Goal: Find specific page/section: Find specific page/section

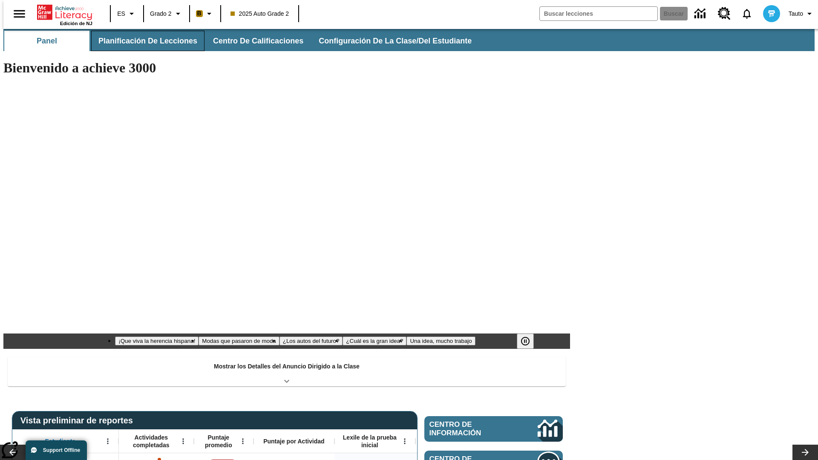
click at [143, 41] on button "Planificación de lecciones" at bounding box center [147, 41] width 113 height 20
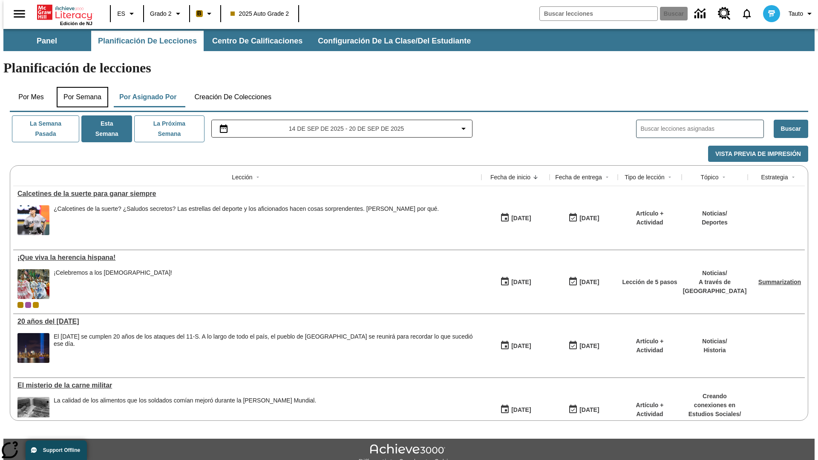
click at [80, 87] on button "Por semana" at bounding box center [83, 97] width 52 height 20
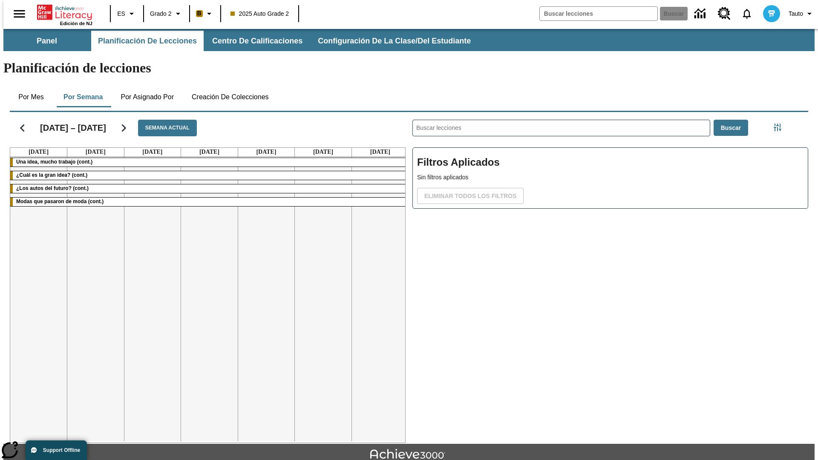
click at [123, 121] on icon "Seguir" at bounding box center [123, 128] width 15 height 15
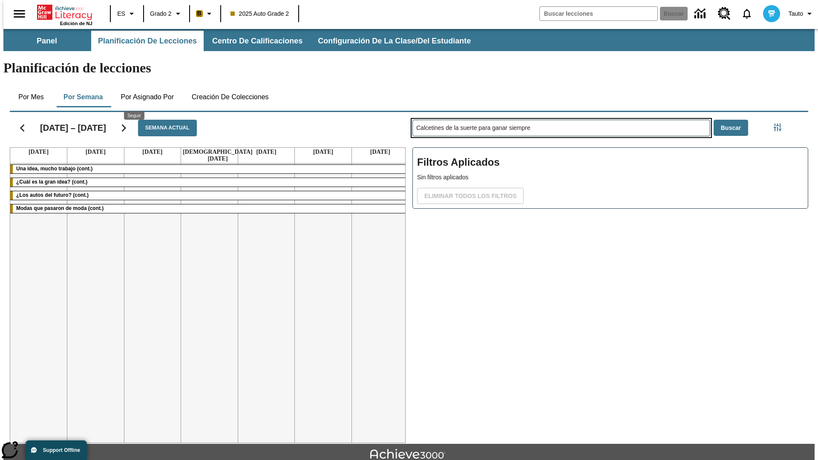
type input "Calcetines de la suerte para ganar siempre"
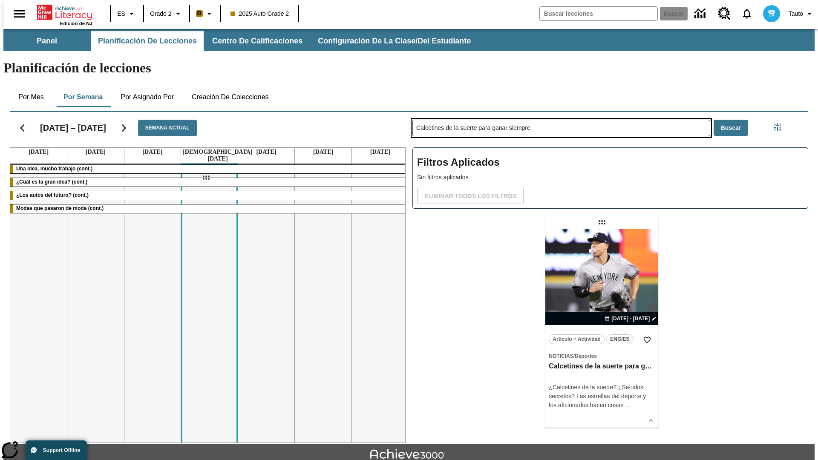
drag, startPoint x: 603, startPoint y: 189, endPoint x: 206, endPoint y: 178, distance: 397.1
click at [206, 178] on div "[DATE] – [DATE] Semana actual [DATE] [DATE] [DATE] [DATE] [DATE] [DATE] [DATE] …" at bounding box center [405, 276] width 805 height 334
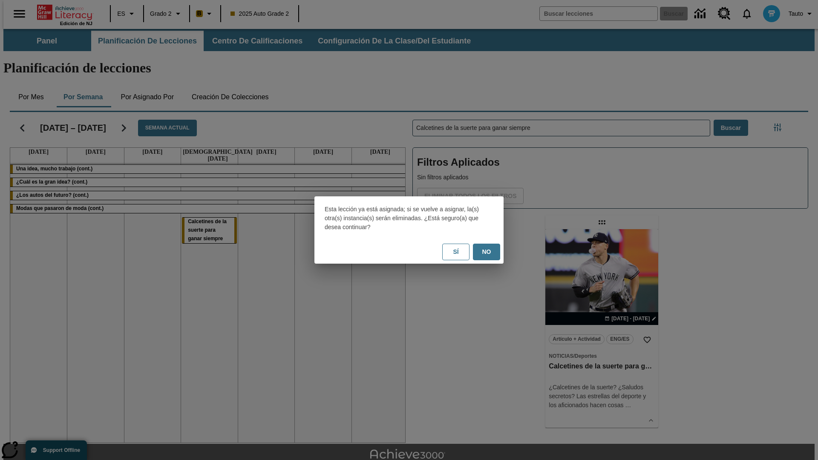
click at [486, 252] on button "No" at bounding box center [486, 252] width 27 height 17
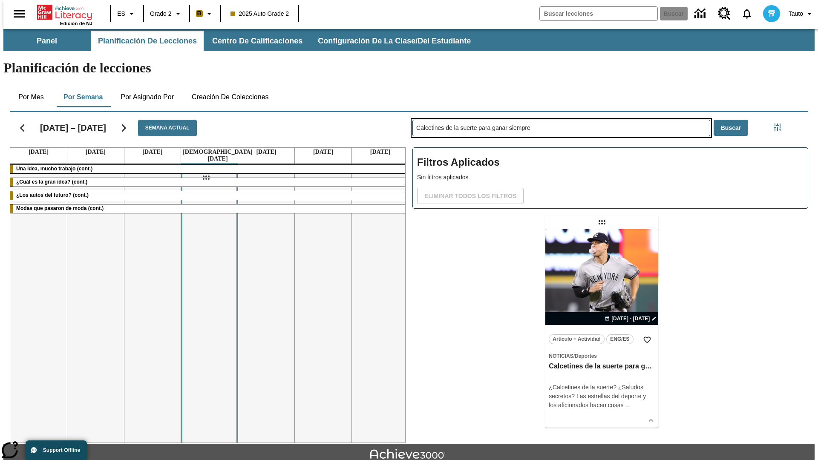
drag, startPoint x: 603, startPoint y: 189, endPoint x: 206, endPoint y: 178, distance: 397.1
click at [206, 178] on div "[DATE] – [DATE] Semana actual [DATE] [DATE] [DATE] [DATE] [DATE] [DATE] [DATE] …" at bounding box center [405, 276] width 805 height 334
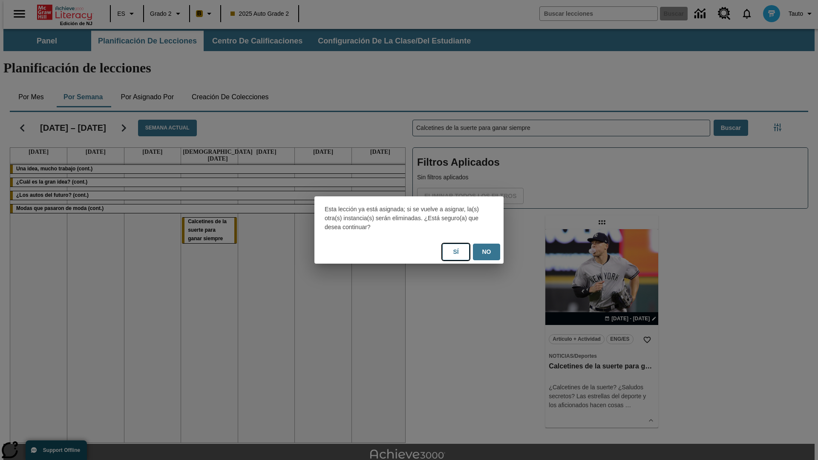
click at [456, 252] on button "Sí" at bounding box center [455, 252] width 27 height 17
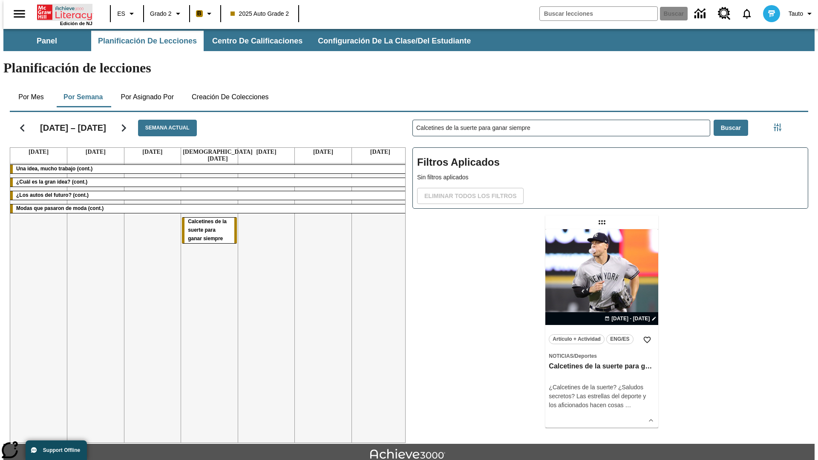
click at [61, 11] on icon "Portada" at bounding box center [65, 12] width 57 height 17
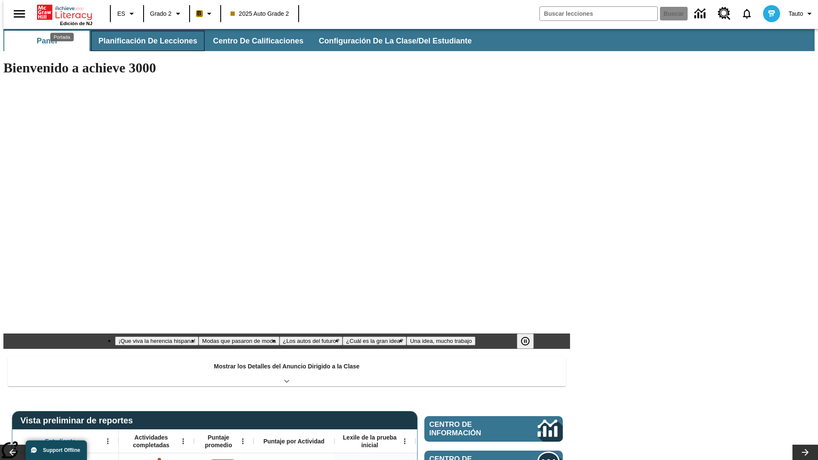
click at [143, 41] on button "Planificación de lecciones" at bounding box center [147, 41] width 113 height 20
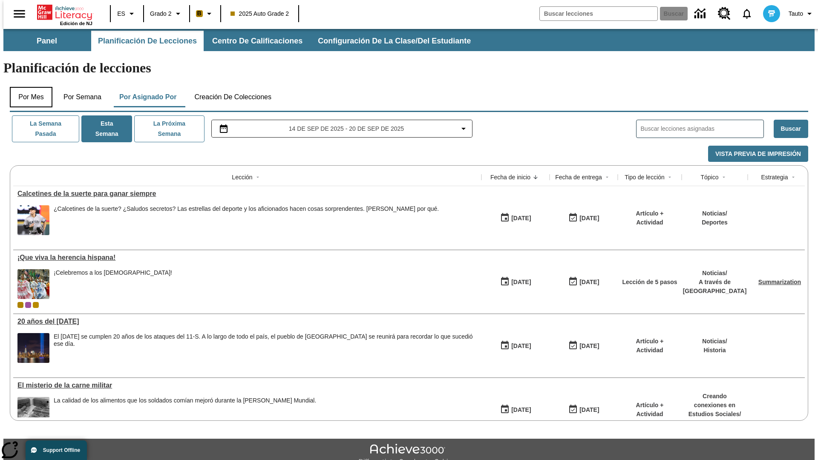
click at [28, 87] on button "Por mes" at bounding box center [31, 97] width 43 height 20
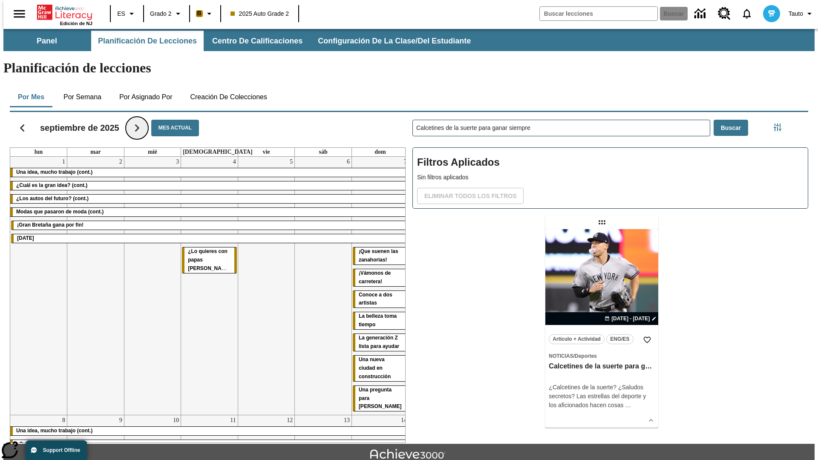
click at [137, 121] on icon "Seguir" at bounding box center [136, 128] width 15 height 15
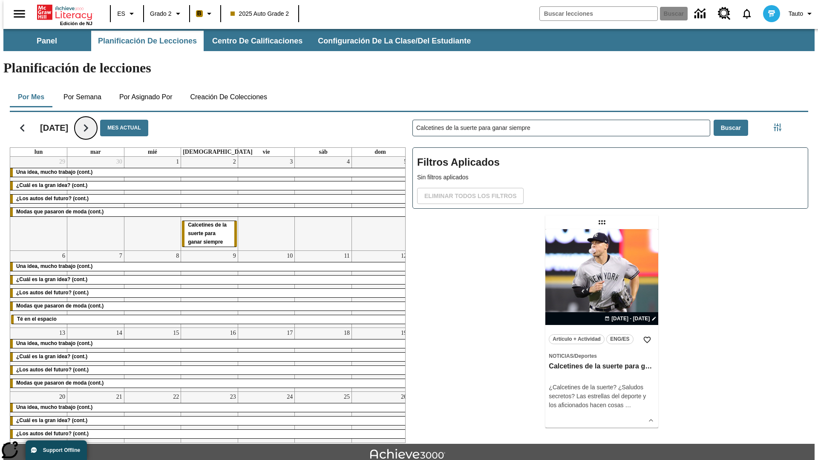
click at [93, 121] on icon "Seguir" at bounding box center [85, 128] width 15 height 15
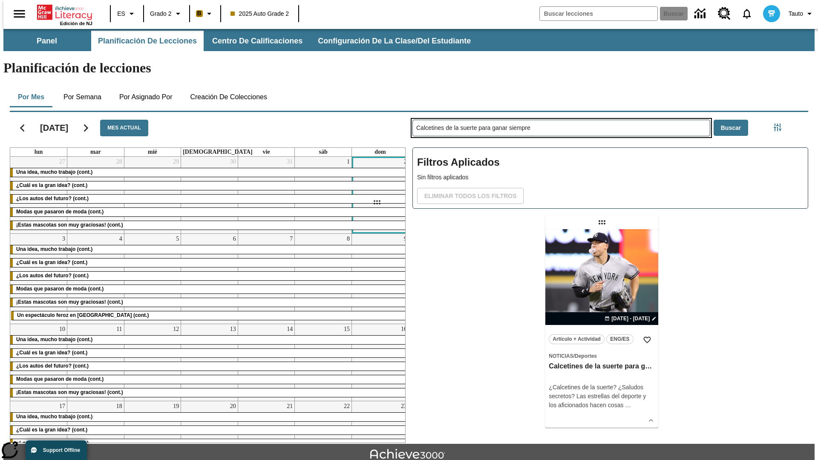
drag, startPoint x: 603, startPoint y: 189, endPoint x: 377, endPoint y: 202, distance: 226.6
click at [377, 202] on div "[DATE] Mes actual lun mar mié jue vie sáb dom 27 Una idea, mucho trabajo (cont.…" at bounding box center [405, 276] width 805 height 334
